Goal: Task Accomplishment & Management: Manage account settings

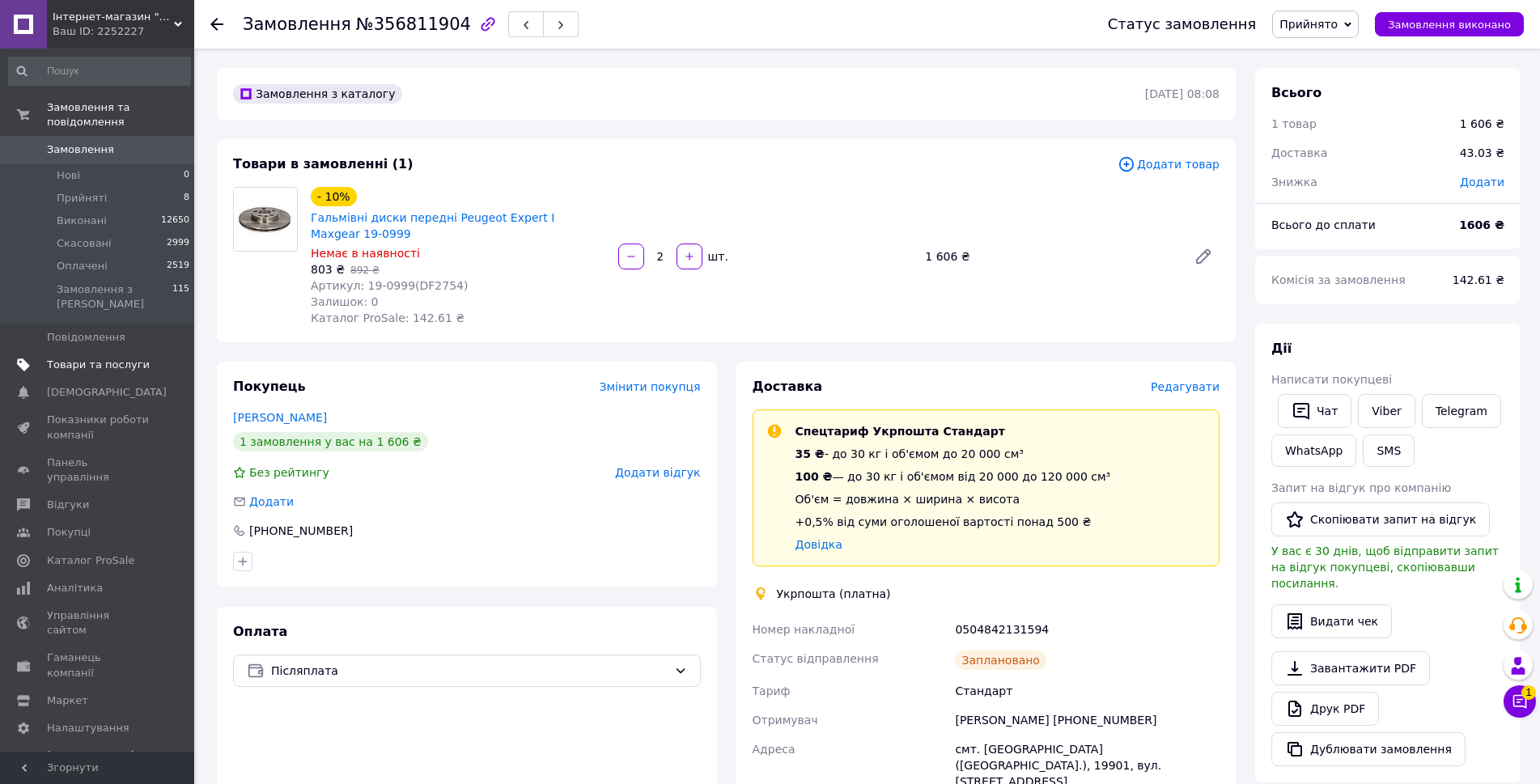
drag, startPoint x: 90, startPoint y: 118, endPoint x: 81, endPoint y: 137, distance: 21.0
click at [88, 118] on link "Замовлення та повідомлення" at bounding box center [99, 114] width 199 height 42
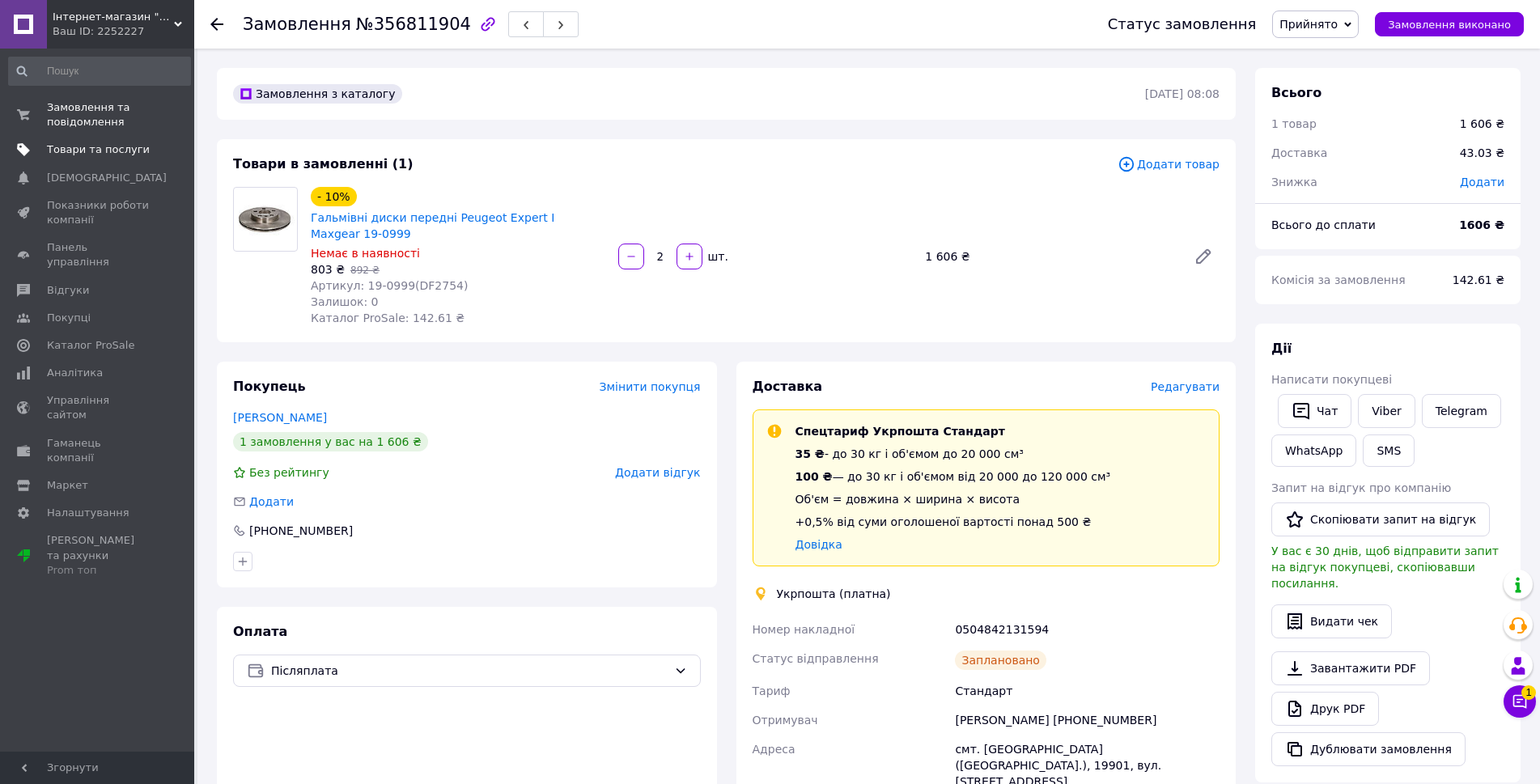
click at [80, 139] on link "Товари та послуги" at bounding box center [99, 149] width 199 height 27
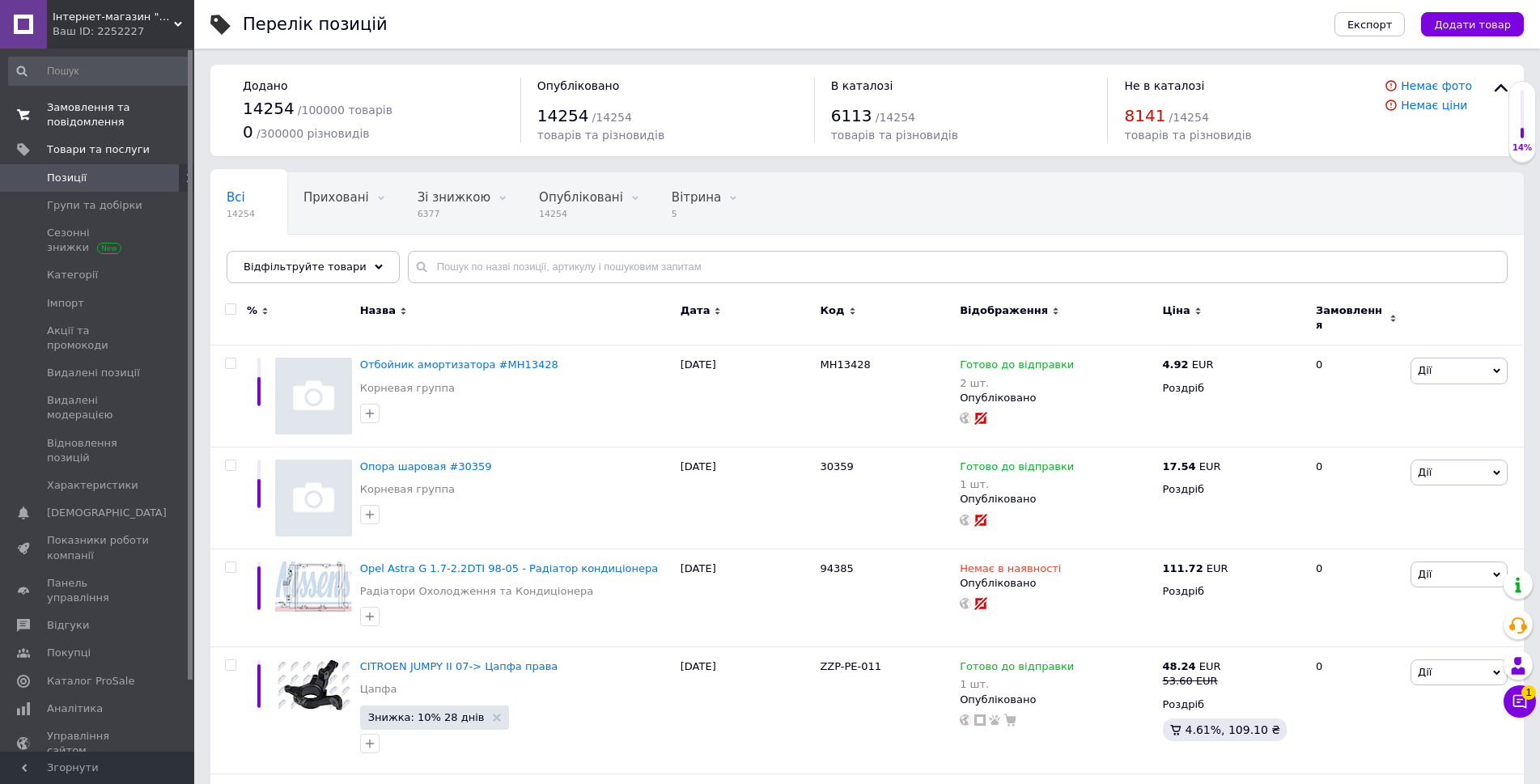
click at [65, 116] on span "Замовлення та повідомлення" at bounding box center [98, 114] width 103 height 29
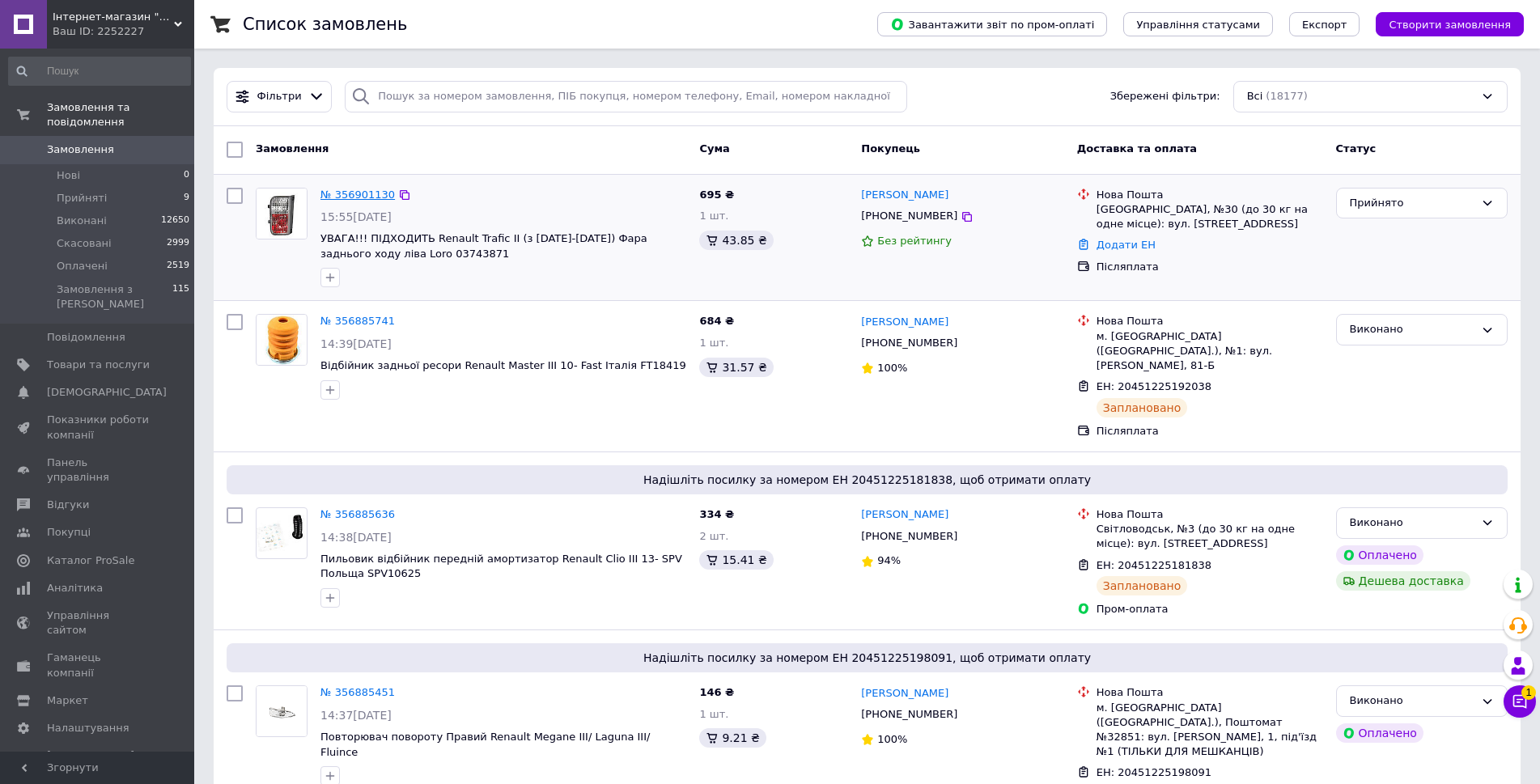
click at [366, 195] on link "№ 356901130" at bounding box center [358, 195] width 75 height 12
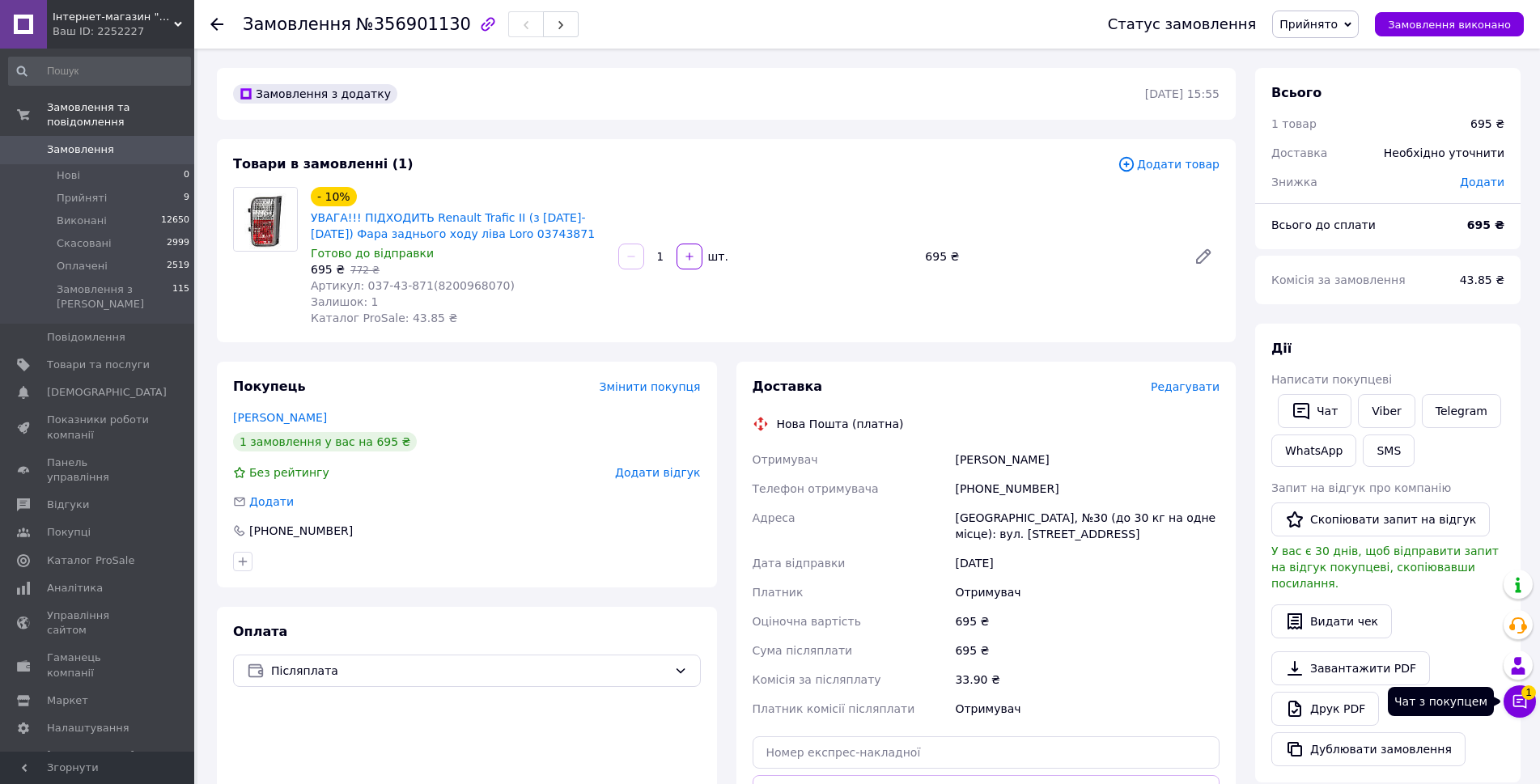
click at [1518, 698] on icon at bounding box center [1520, 702] width 16 height 16
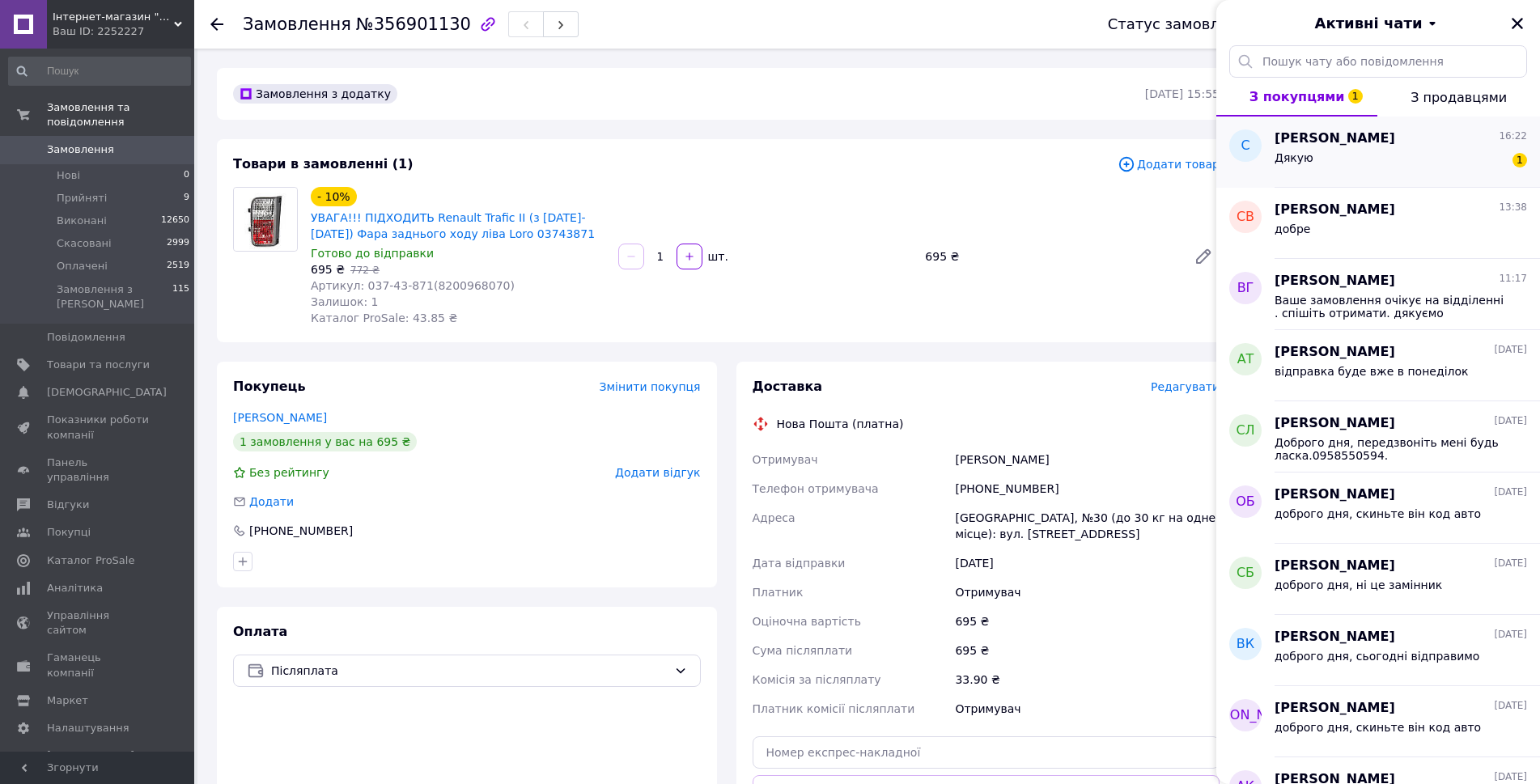
click at [1363, 168] on div "Дякую 1" at bounding box center [1401, 161] width 253 height 26
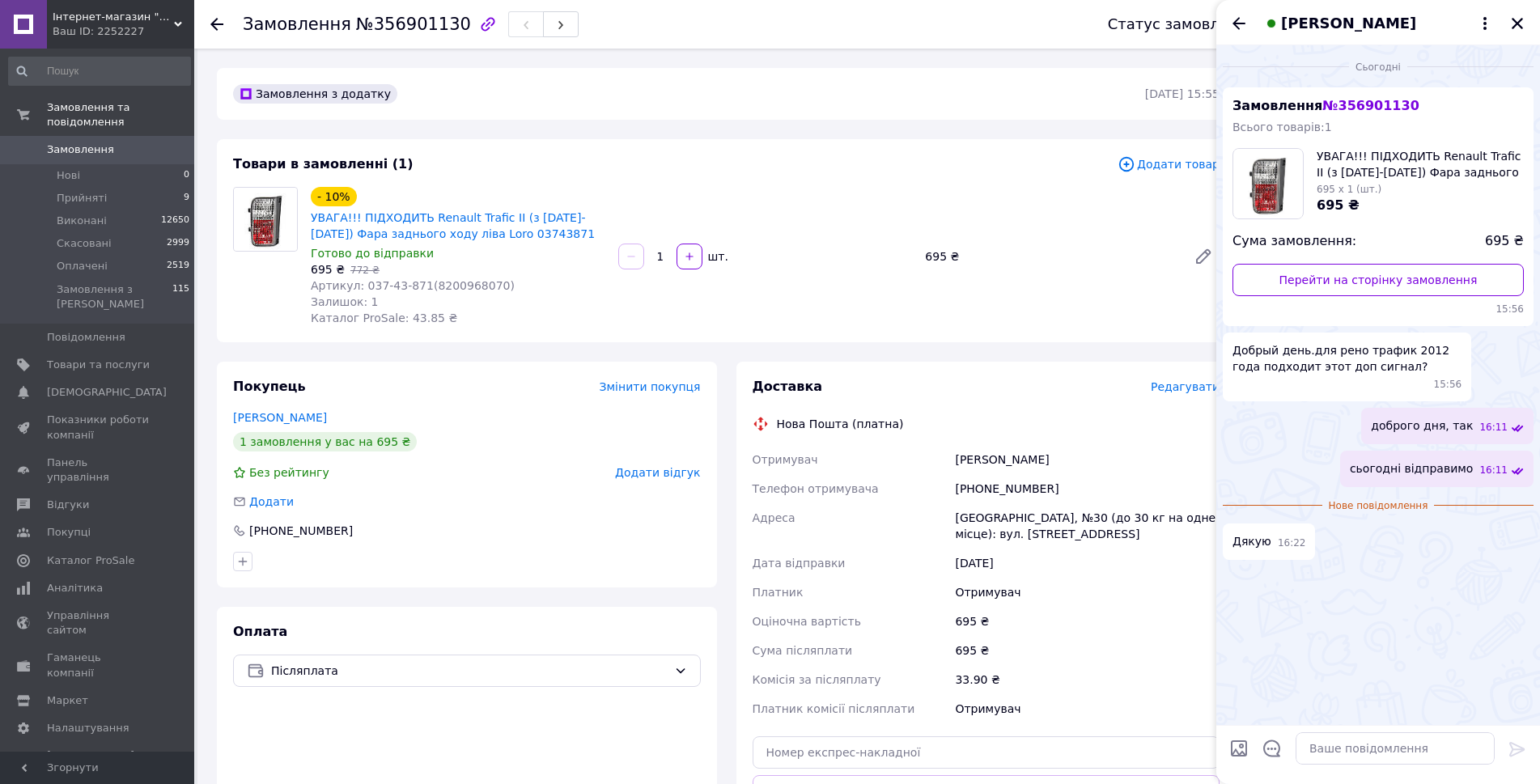
drag, startPoint x: 1052, startPoint y: 306, endPoint x: 1049, endPoint y: 317, distance: 11.4
click at [1051, 302] on div "- 10% УВАГА!!! ПІДХОДИТЬ Renault Trafic II (з [DATE]-[DATE]) Фара заднього ходу…" at bounding box center [765, 256] width 922 height 145
drag, startPoint x: 1521, startPoint y: 25, endPoint x: 1203, endPoint y: 363, distance: 464.1
click at [1520, 27] on icon "Закрити" at bounding box center [1517, 23] width 14 height 14
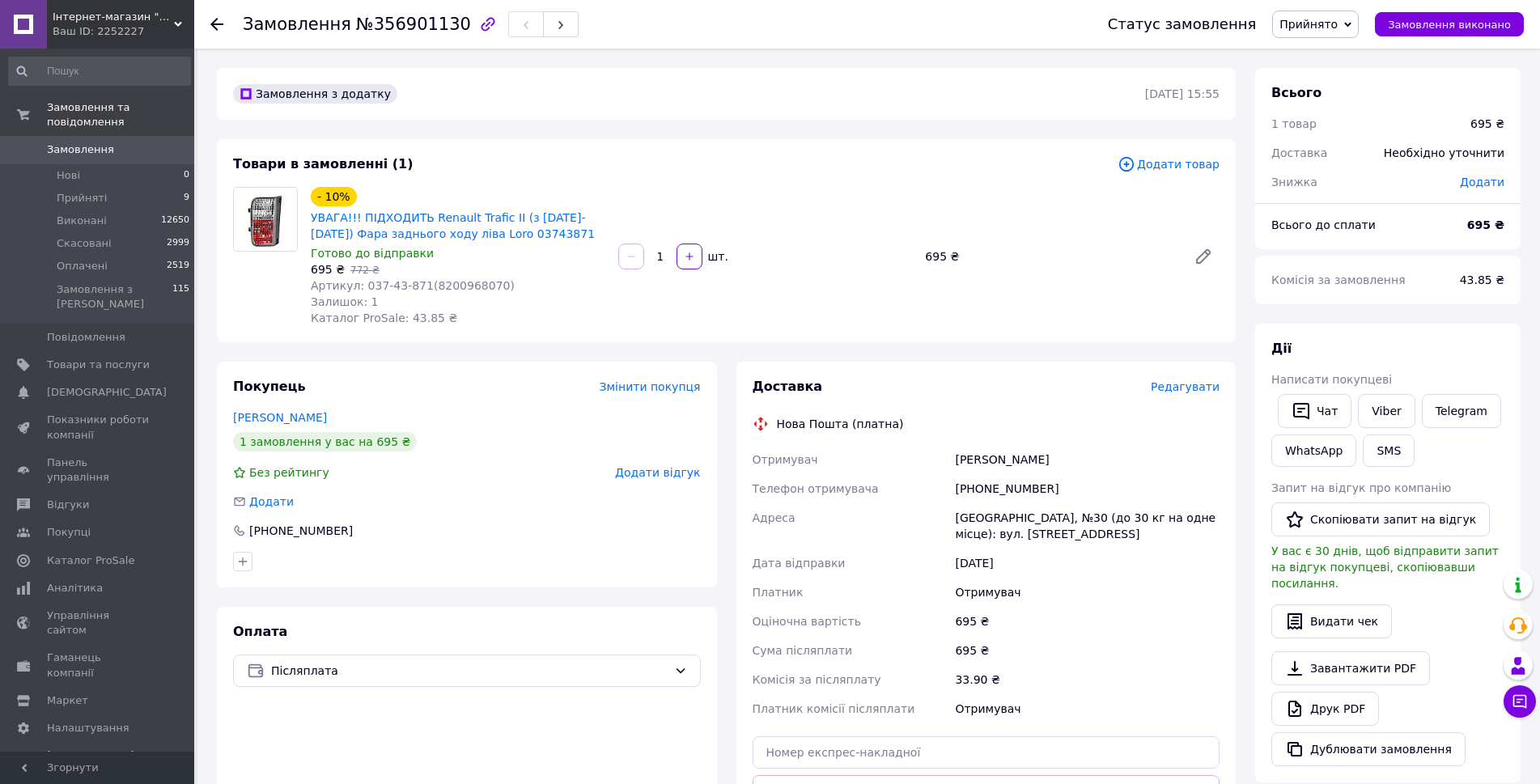
scroll to position [377, 0]
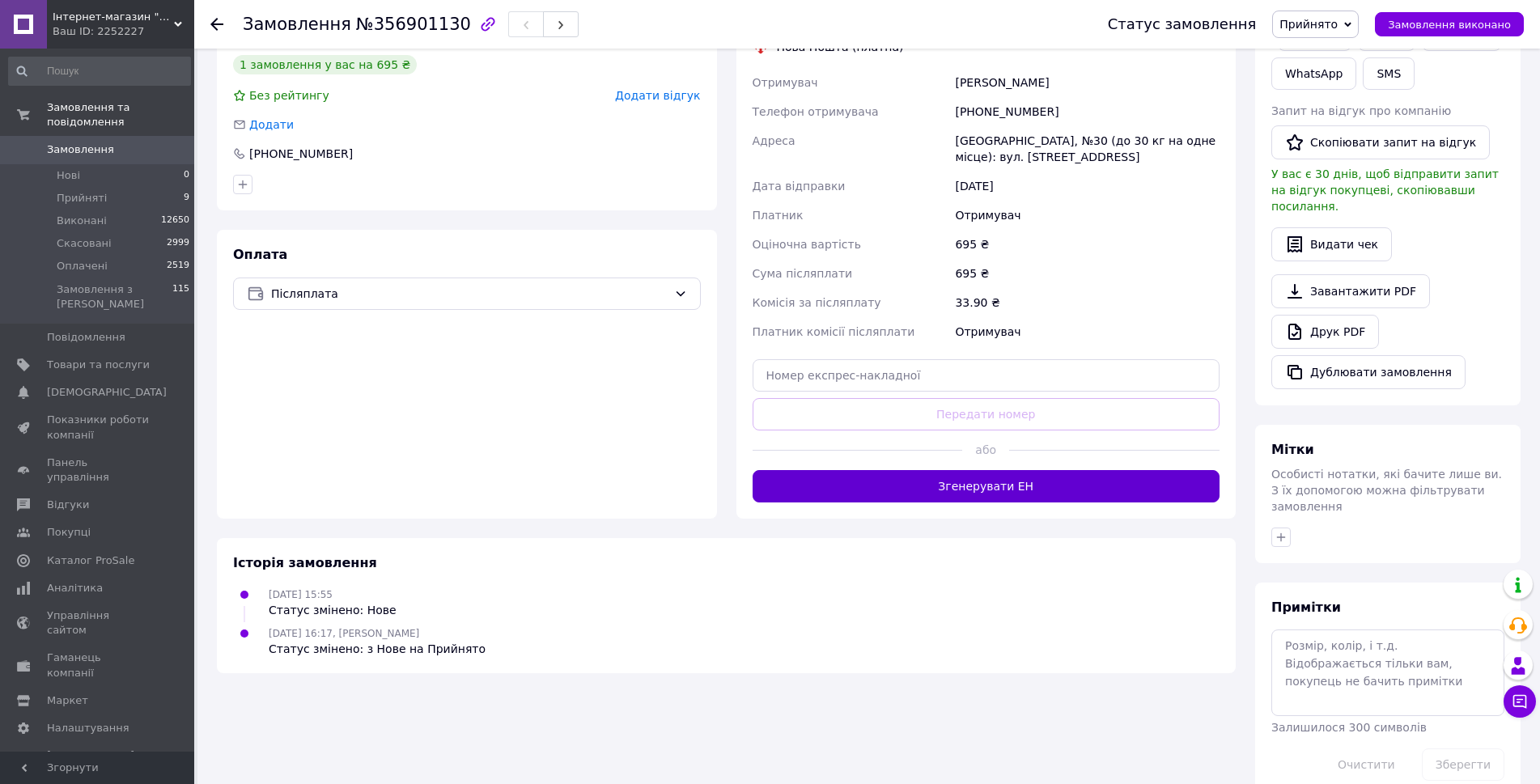
click at [965, 489] on button "Згенерувати ЕН" at bounding box center [986, 486] width 468 height 32
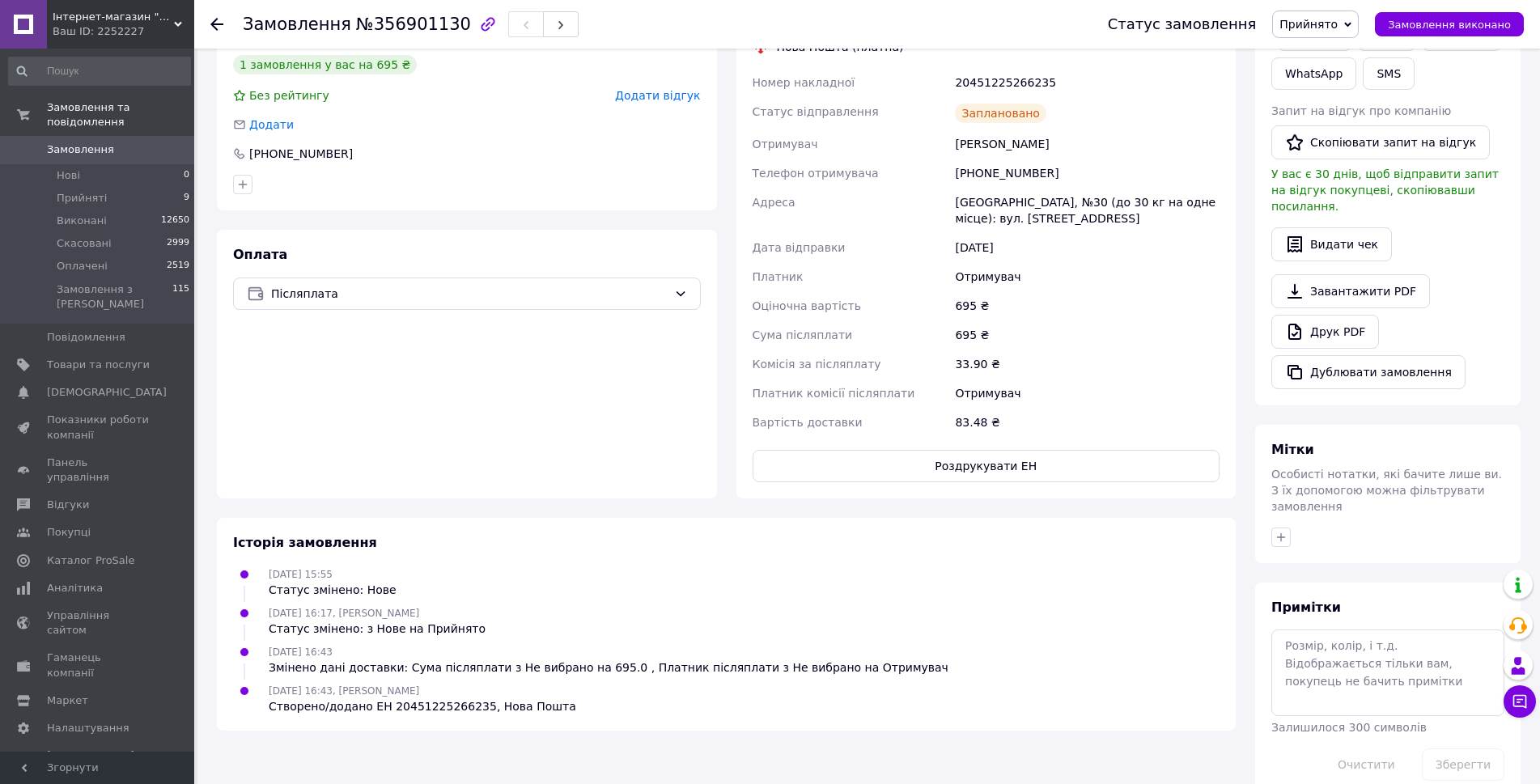
click at [1352, 27] on icon at bounding box center [1348, 25] width 7 height 7
drag, startPoint x: 1344, startPoint y: 55, endPoint x: 1168, endPoint y: 99, distance: 181.4
click at [1340, 56] on li "Виконано" at bounding box center [1316, 56] width 85 height 24
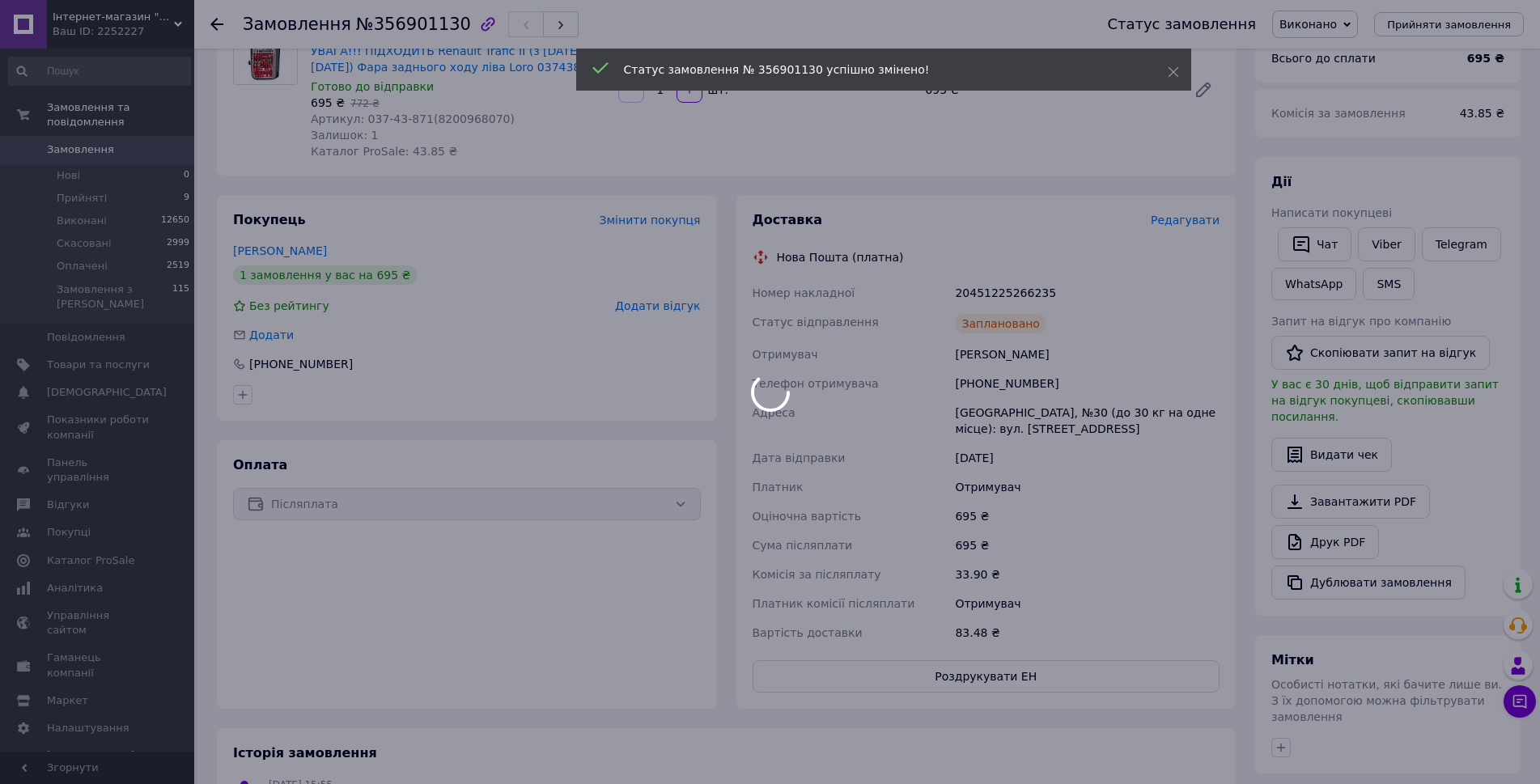
scroll to position [0, 0]
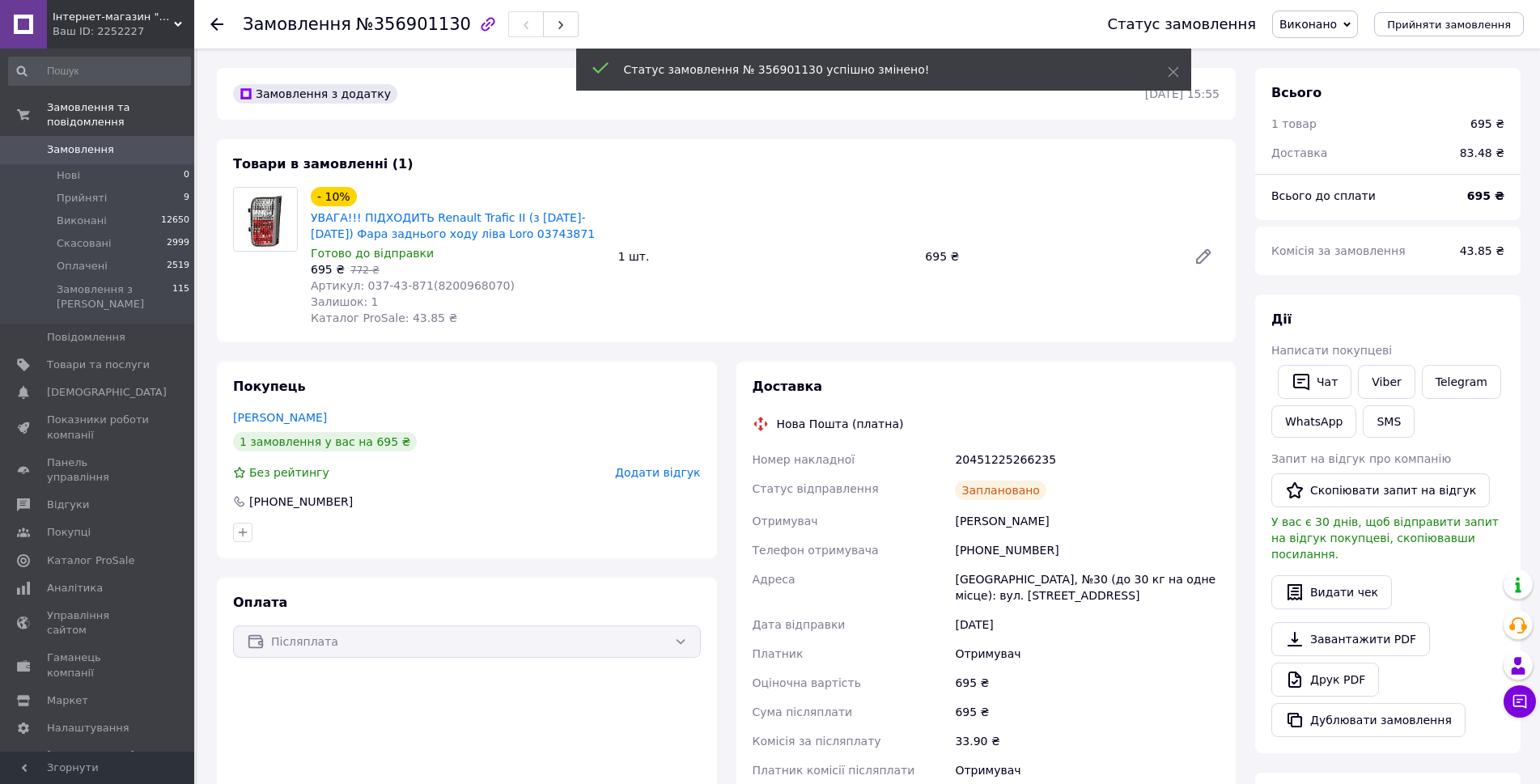
click at [75, 143] on span "Замовлення" at bounding box center [81, 150] width 67 height 14
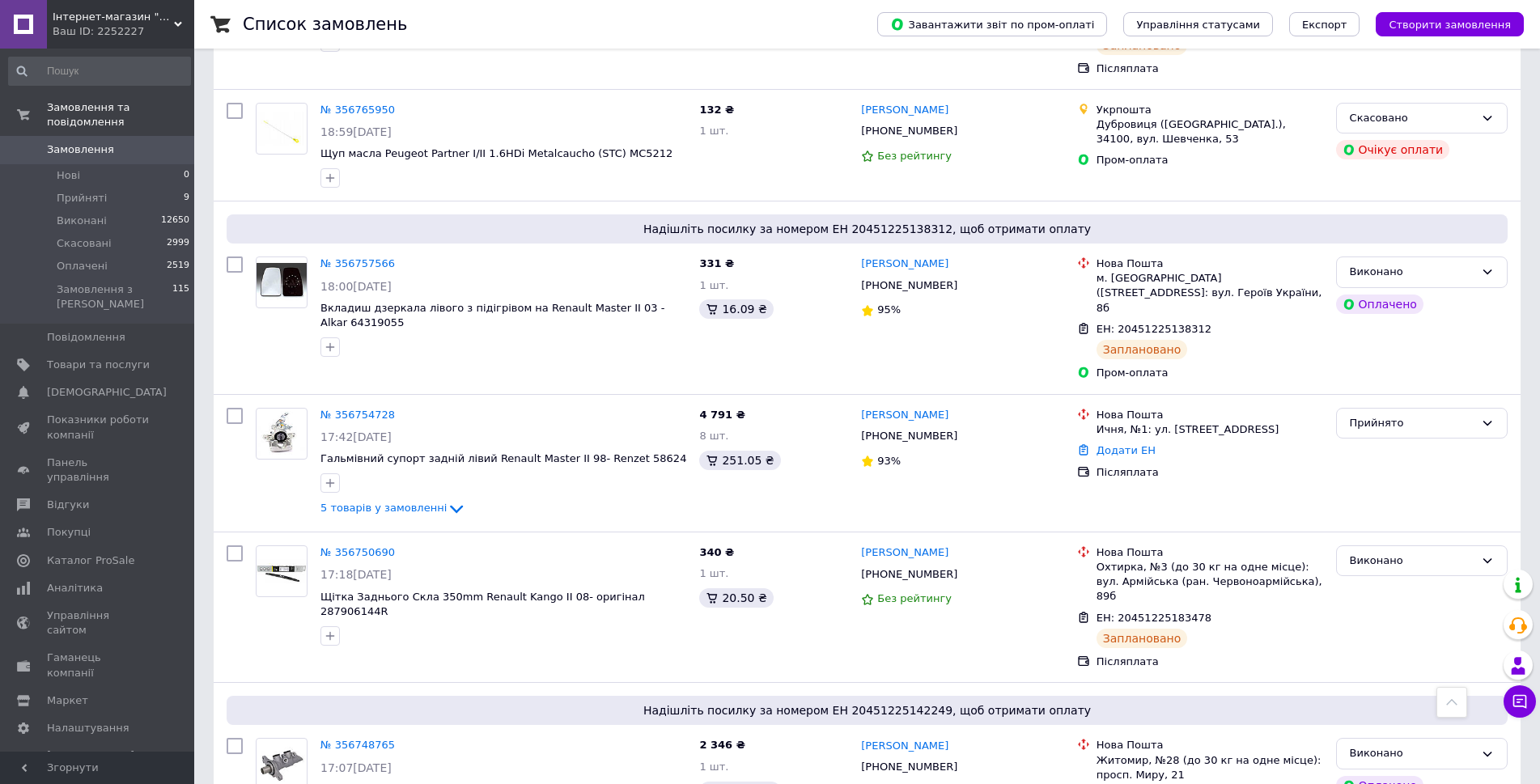
scroll to position [1780, 0]
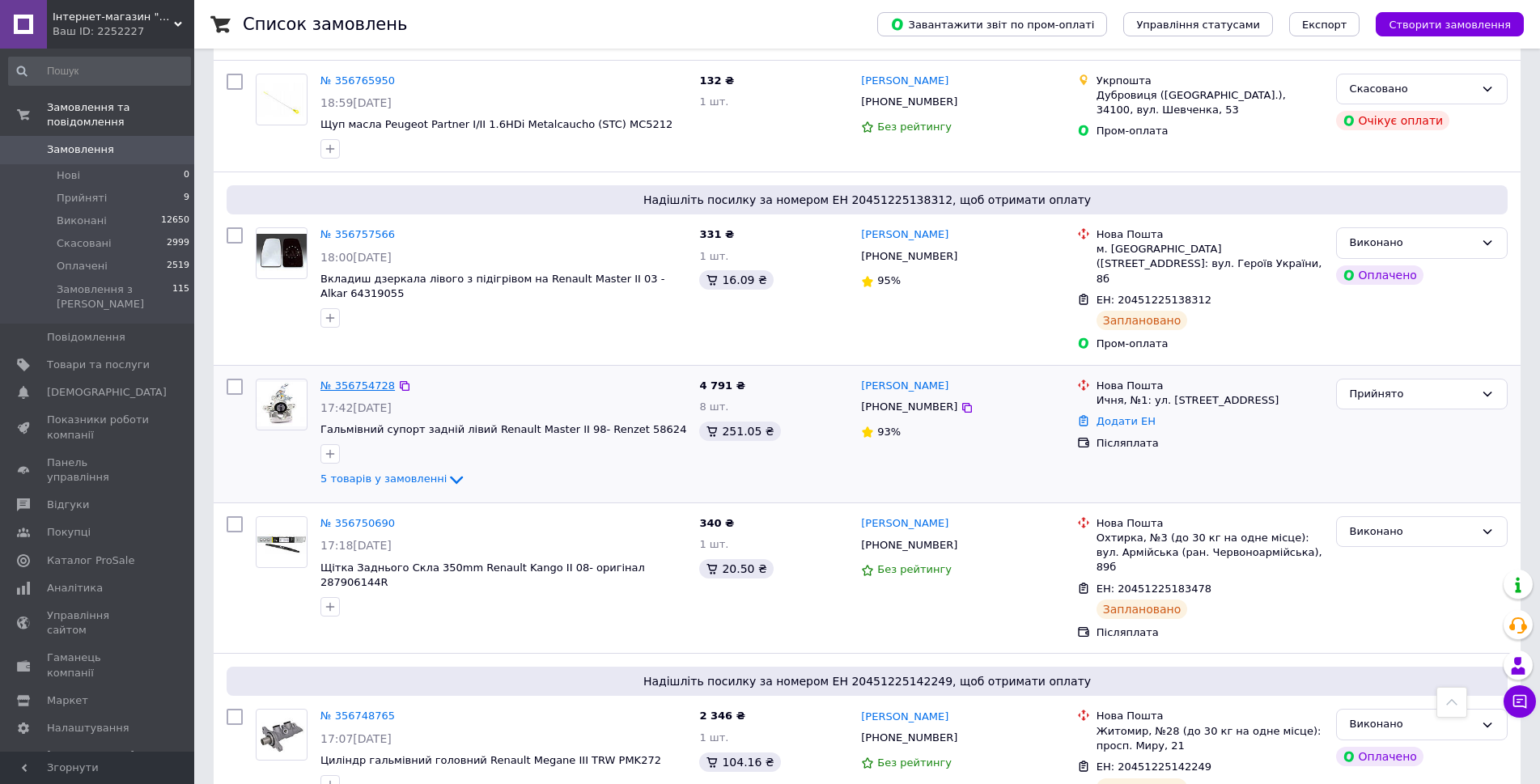
click at [356, 380] on link "№ 356754728" at bounding box center [358, 386] width 75 height 12
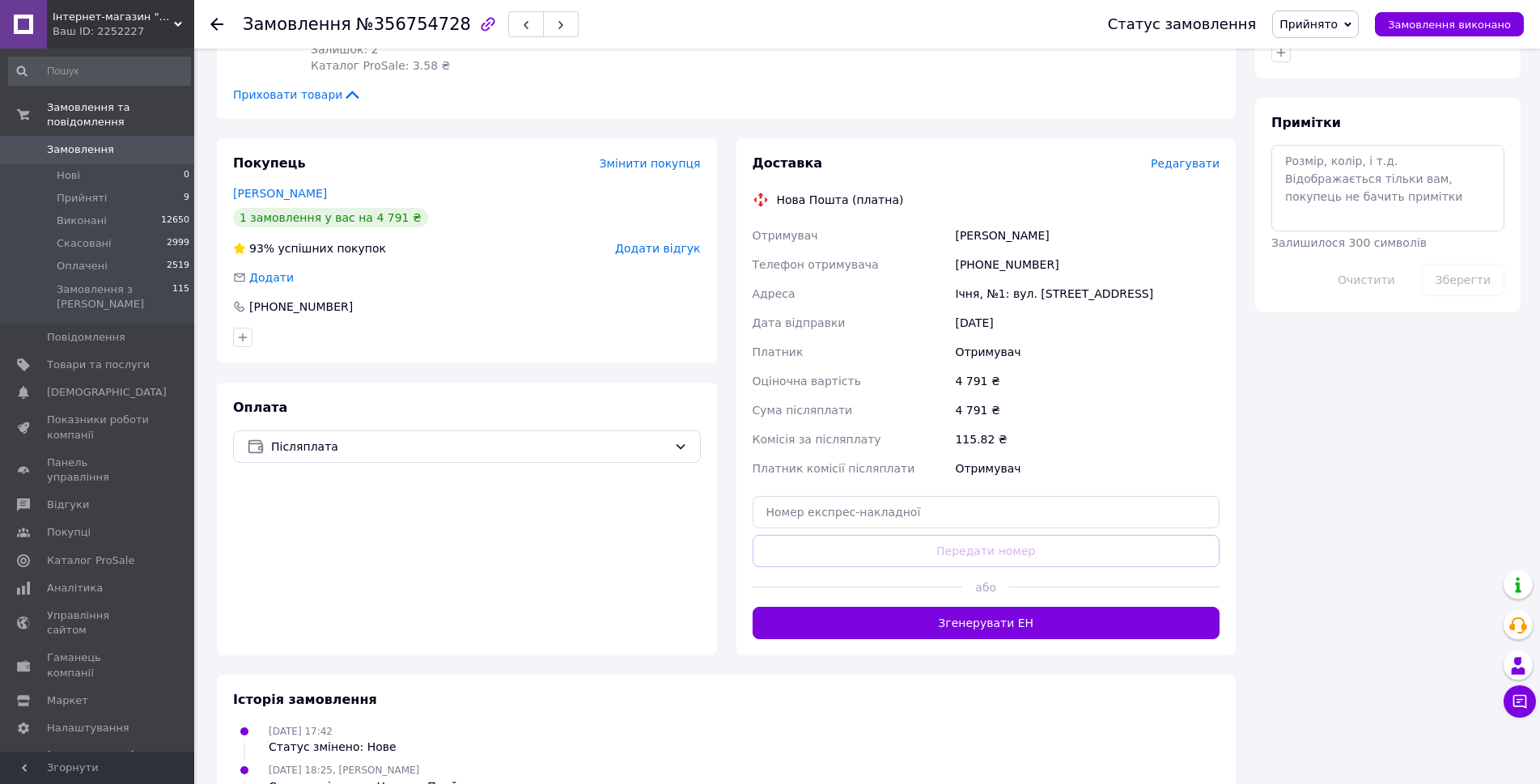
scroll to position [971, 0]
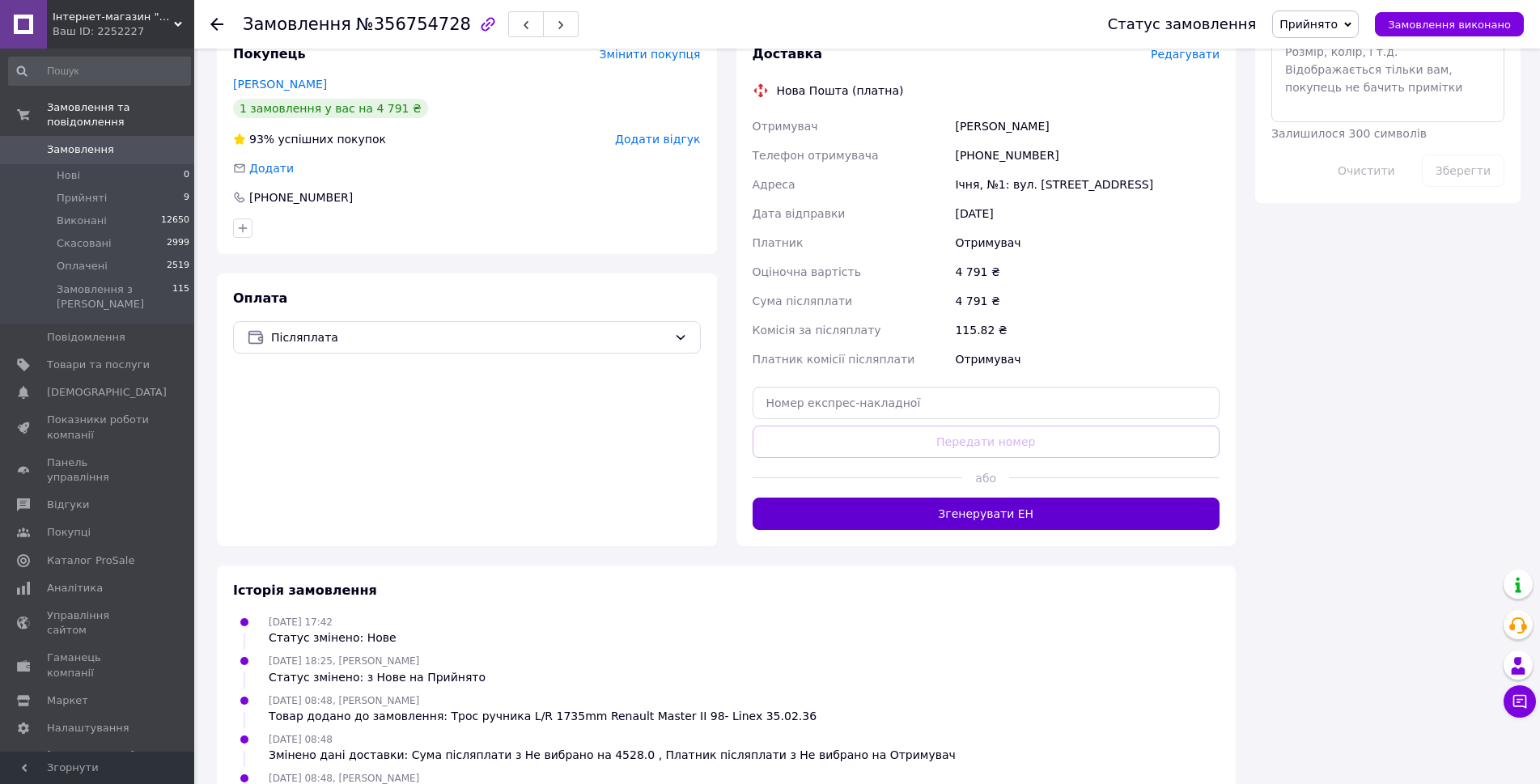
click at [971, 508] on button "Згенерувати ЕН" at bounding box center [986, 514] width 468 height 32
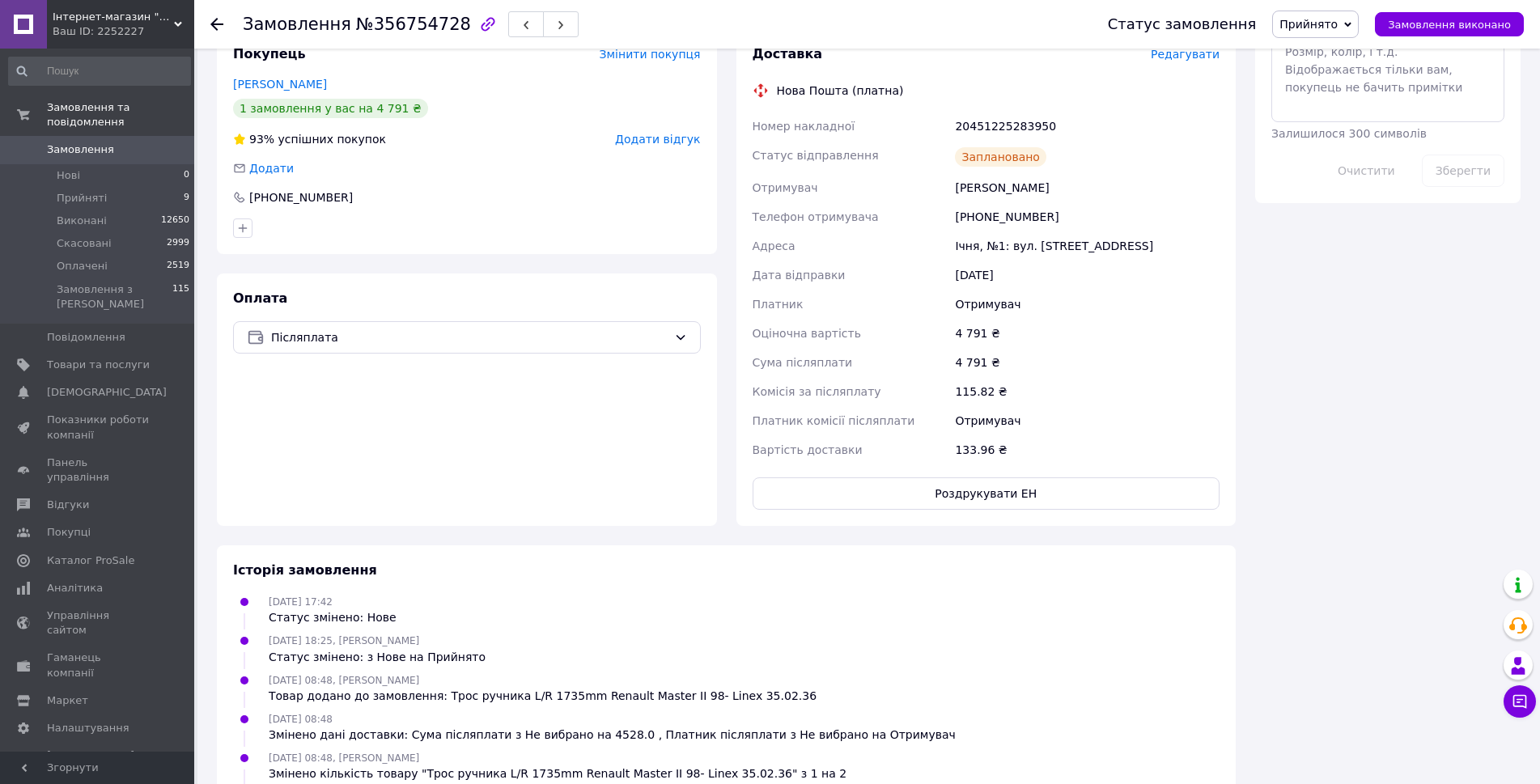
click at [1352, 25] on icon at bounding box center [1348, 24] width 7 height 4
drag, startPoint x: 1337, startPoint y: 51, endPoint x: 1203, endPoint y: 62, distance: 134.5
click at [1317, 58] on li "Виконано" at bounding box center [1316, 56] width 85 height 24
